Goal: Find contact information: Find contact information

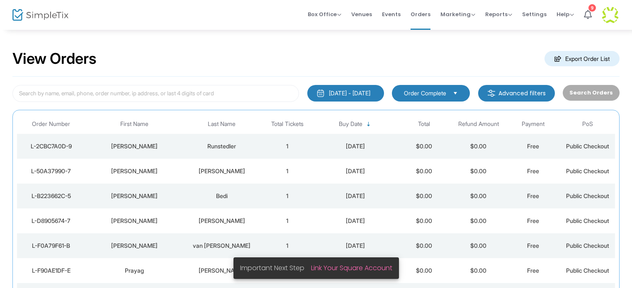
click at [219, 145] on div "Runstedler" at bounding box center [222, 146] width 72 height 8
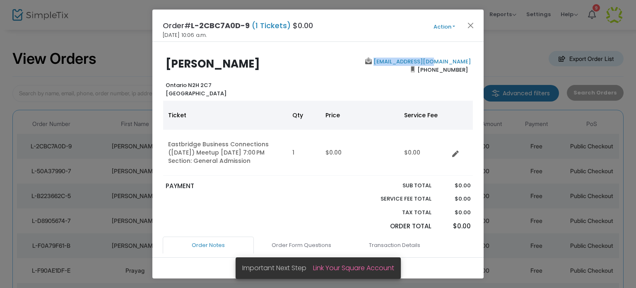
drag, startPoint x: 471, startPoint y: 61, endPoint x: 413, endPoint y: 63, distance: 58.1
click at [413, 63] on div "Tyler Runstedler Ontario N2H 2C7 Canada info@bclasering.ca (519) 594-2468" at bounding box center [318, 78] width 319 height 40
copy link "info@bclasering.ca"
drag, startPoint x: 470, startPoint y: 24, endPoint x: 462, endPoint y: 13, distance: 14.3
click at [470, 24] on button "Close" at bounding box center [471, 25] width 11 height 11
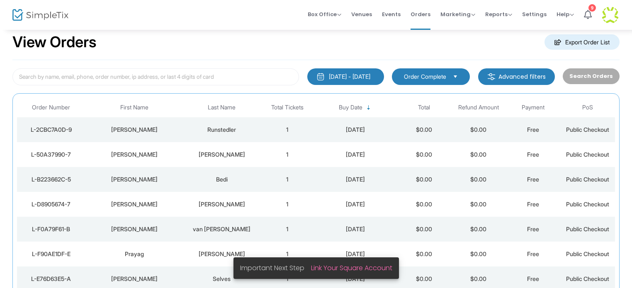
scroll to position [44, 0]
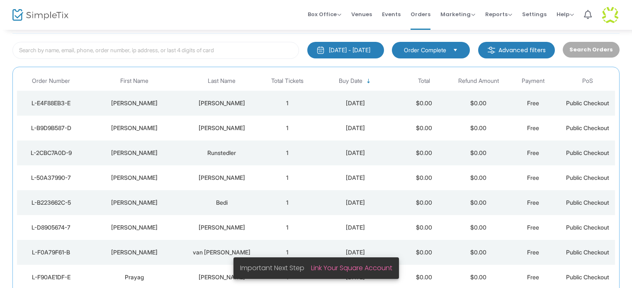
scroll to position [44, 0]
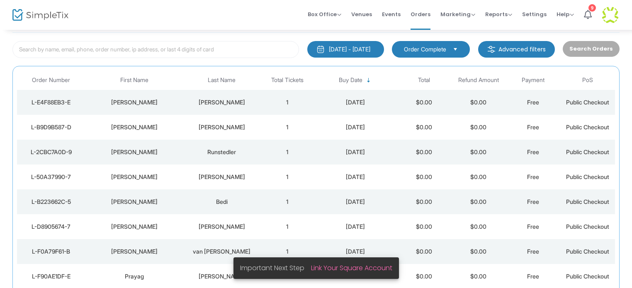
click at [220, 126] on div "[PERSON_NAME]" at bounding box center [222, 127] width 72 height 8
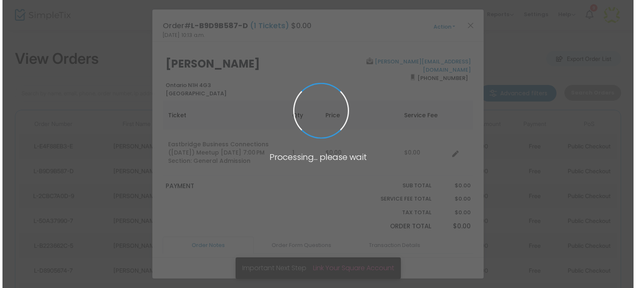
scroll to position [0, 0]
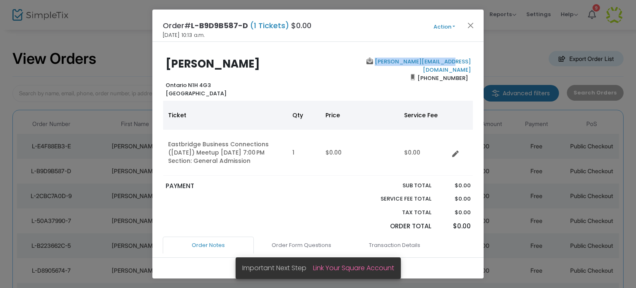
drag, startPoint x: 471, startPoint y: 61, endPoint x: 401, endPoint y: 65, distance: 69.7
click at [401, 65] on div "[PERSON_NAME] Ontario N1H 4G3 [GEOGRAPHIC_DATA] [PERSON_NAME][EMAIL_ADDRESS][DO…" at bounding box center [318, 78] width 319 height 40
copy link "[PERSON_NAME][EMAIL_ADDRESS][DOMAIN_NAME]"
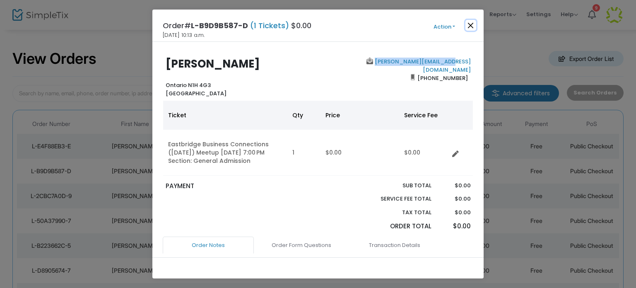
click at [471, 26] on button "Close" at bounding box center [471, 25] width 11 height 11
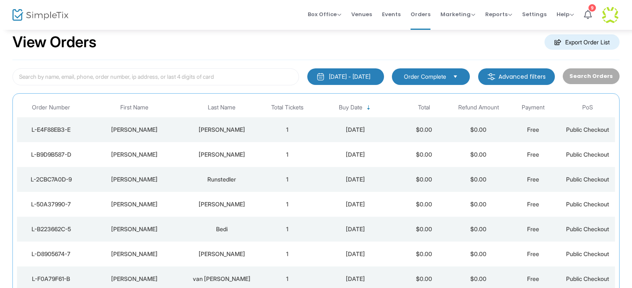
scroll to position [44, 0]
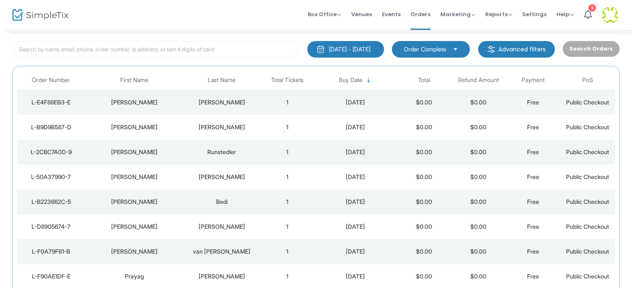
click at [215, 100] on div "[PERSON_NAME]" at bounding box center [222, 102] width 72 height 8
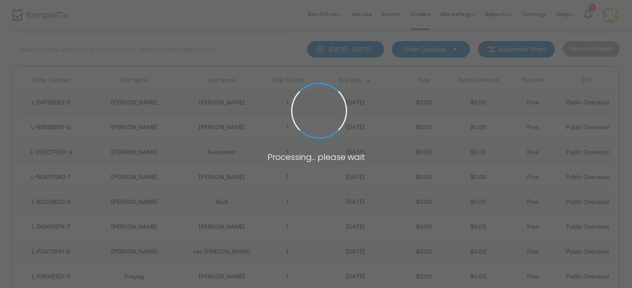
scroll to position [0, 0]
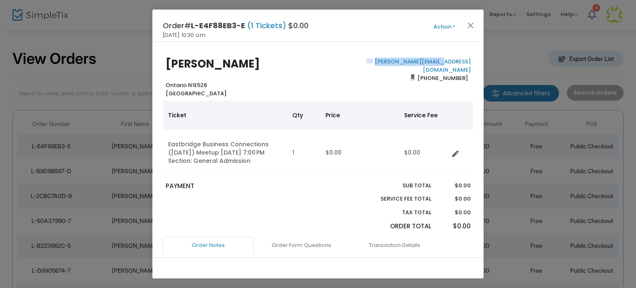
drag, startPoint x: 472, startPoint y: 63, endPoint x: 407, endPoint y: 63, distance: 65.1
click at [407, 63] on div "[PERSON_NAME][GEOGRAPHIC_DATA] [PERSON_NAME][EMAIL_ADDRESS][DOMAIN_NAME] [PHONE…" at bounding box center [318, 78] width 319 height 40
copy link "[PERSON_NAME][EMAIL_ADDRESS][DOMAIN_NAME]"
click at [471, 25] on button "Close" at bounding box center [471, 25] width 11 height 11
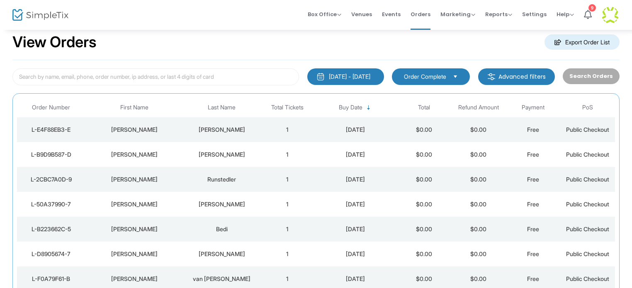
scroll to position [44, 0]
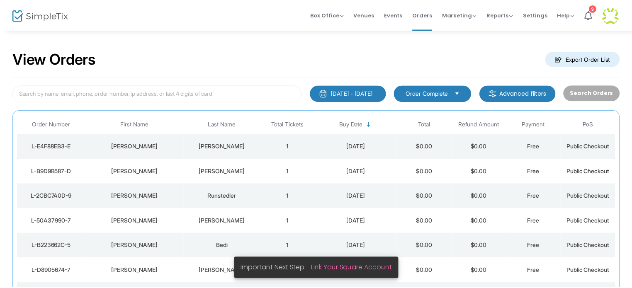
scroll to position [15, 0]
